Goal: Task Accomplishment & Management: Use online tool/utility

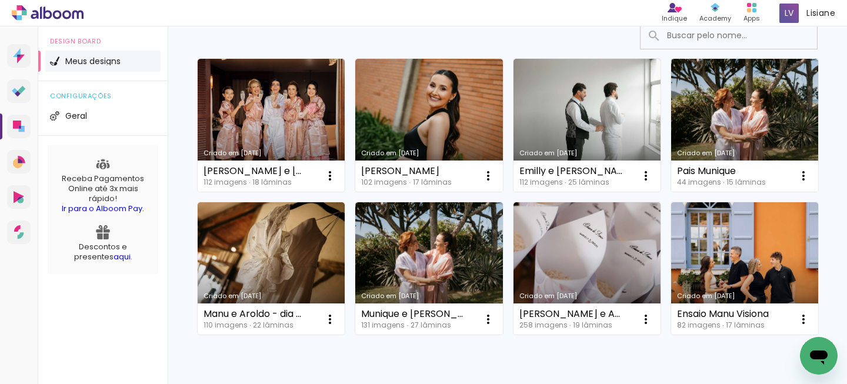
scroll to position [97, 0]
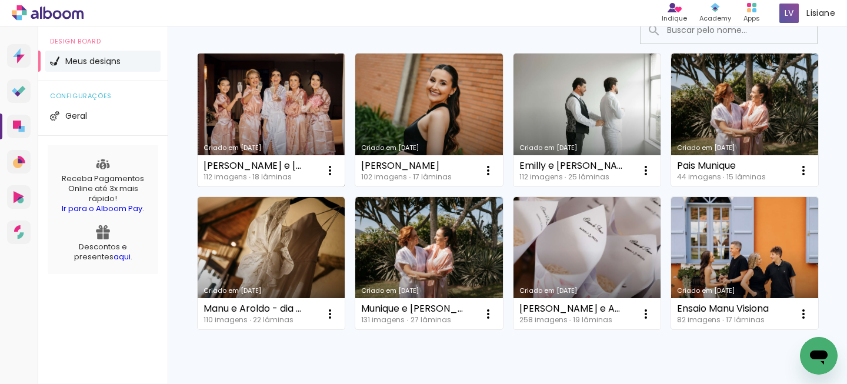
click at [261, 127] on link "Criado em [DATE]" at bounding box center [271, 120] width 147 height 133
